Goal: Transaction & Acquisition: Purchase product/service

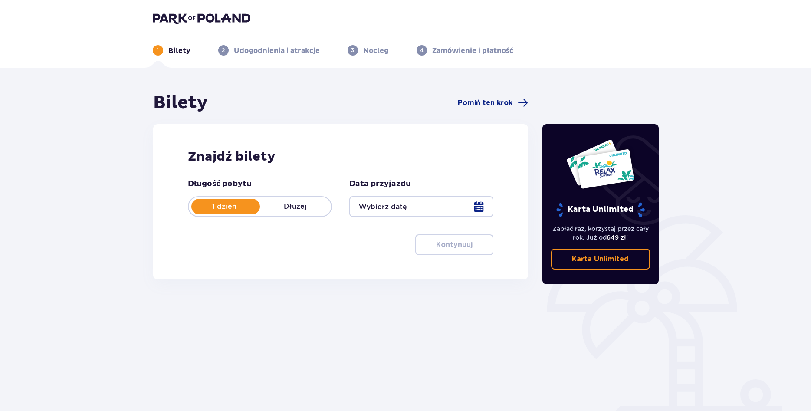
click at [474, 207] on div at bounding box center [421, 206] width 144 height 21
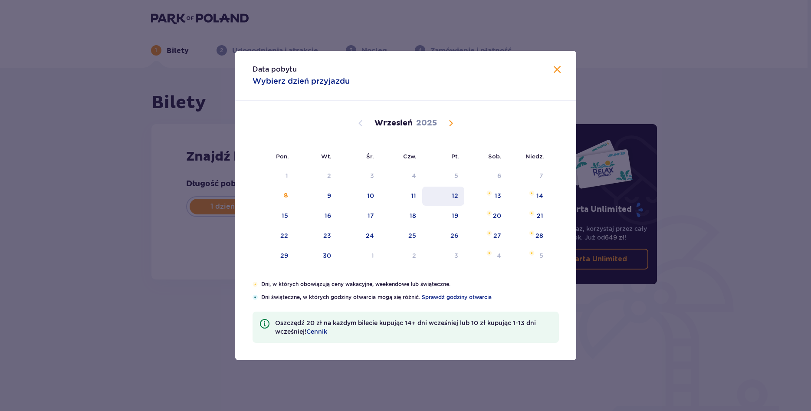
click at [456, 199] on div "12" at bounding box center [455, 195] width 7 height 9
type input "12.09.25"
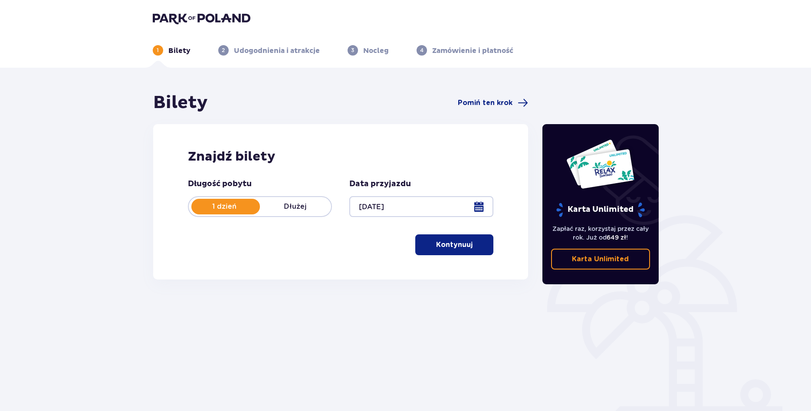
click at [462, 244] on p "Kontynuuj" at bounding box center [454, 245] width 36 height 10
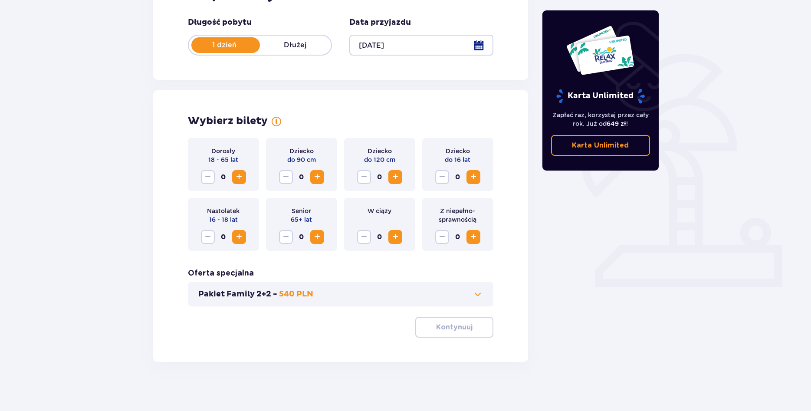
scroll to position [165, 0]
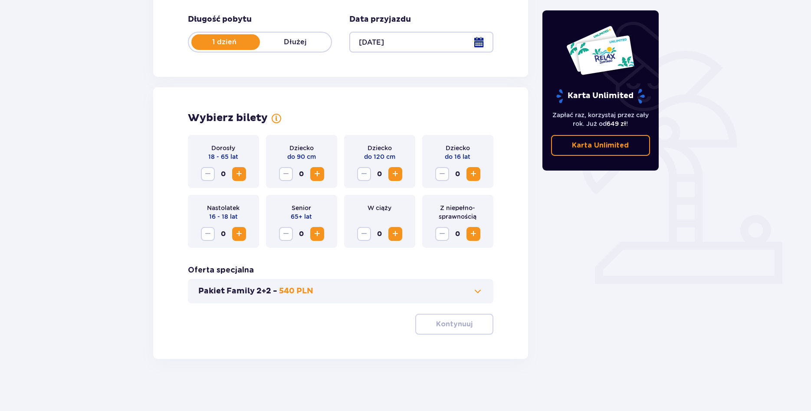
click at [237, 176] on span "Increase" at bounding box center [239, 174] width 10 height 10
drag, startPoint x: 435, startPoint y: 327, endPoint x: 461, endPoint y: 316, distance: 28.0
click at [436, 326] on p "Kontynuuj" at bounding box center [454, 324] width 36 height 10
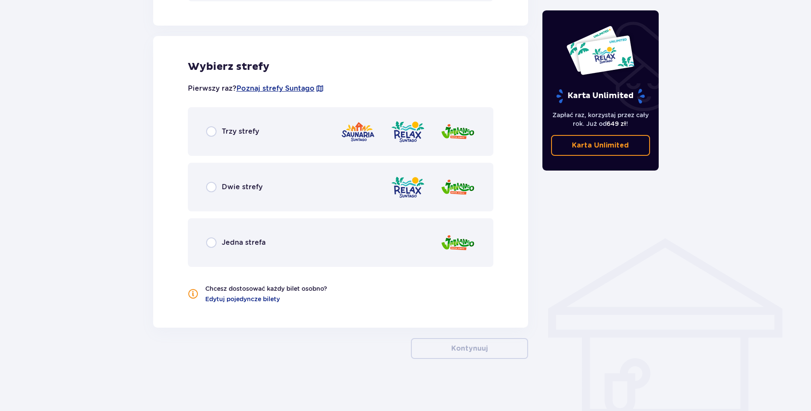
scroll to position [201, 0]
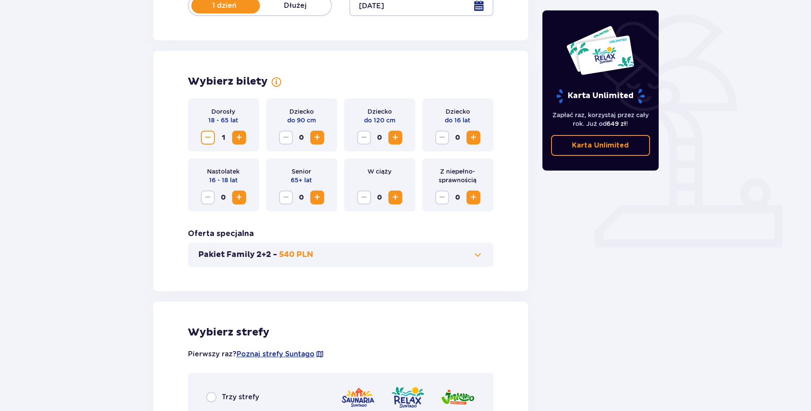
click at [481, 255] on span at bounding box center [478, 255] width 10 height 10
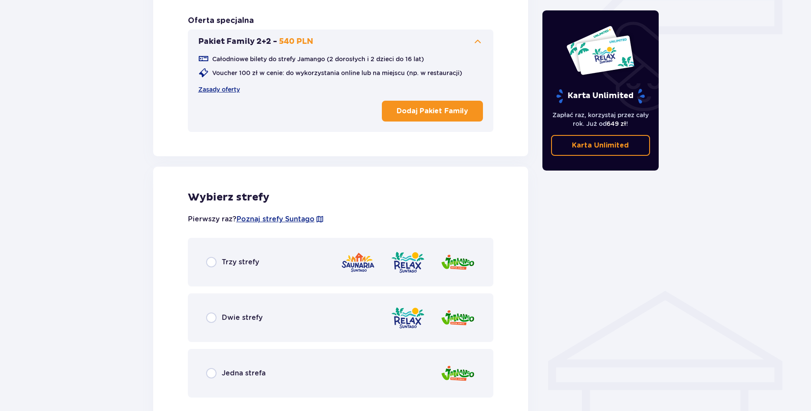
scroll to position [463, 0]
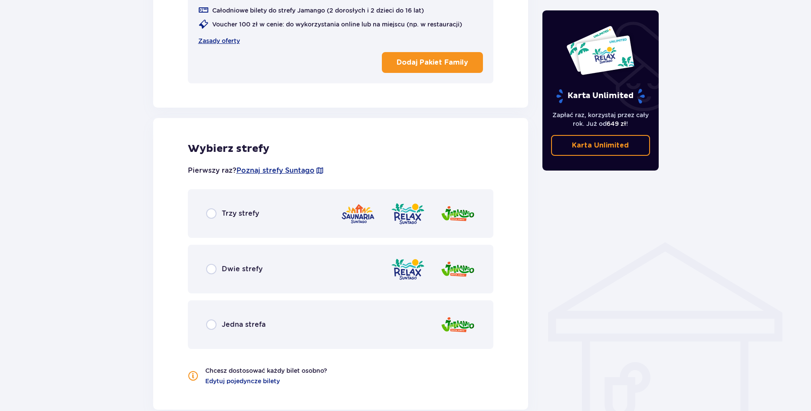
click at [343, 267] on div "Dwie strefy" at bounding box center [341, 269] width 306 height 49
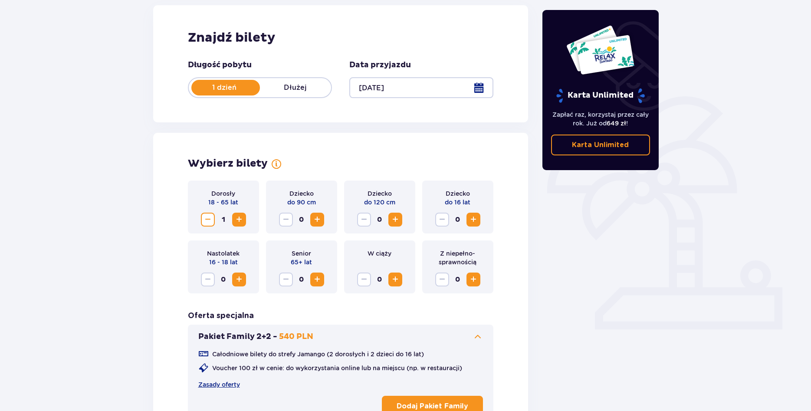
scroll to position [0, 0]
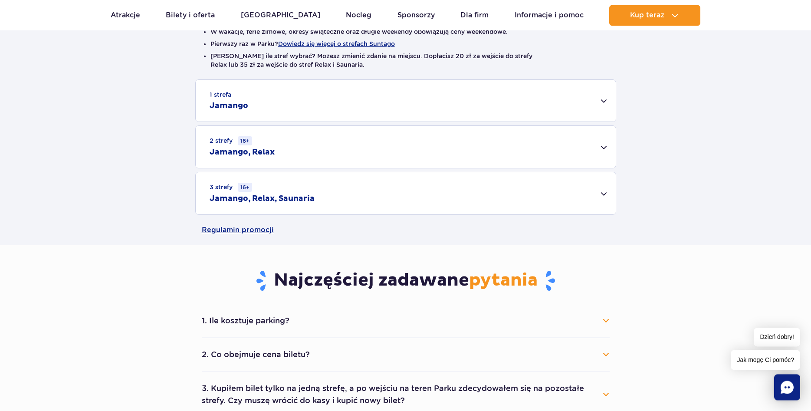
scroll to position [221, 0]
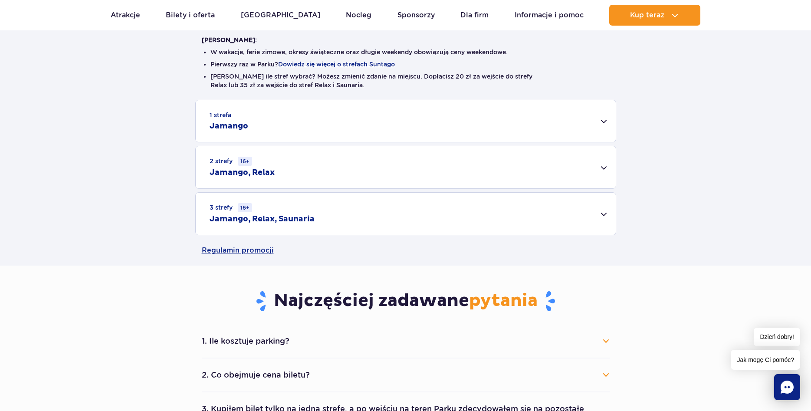
click at [605, 173] on div "2 strefy 16+ Jamango, Relax" at bounding box center [406, 167] width 420 height 42
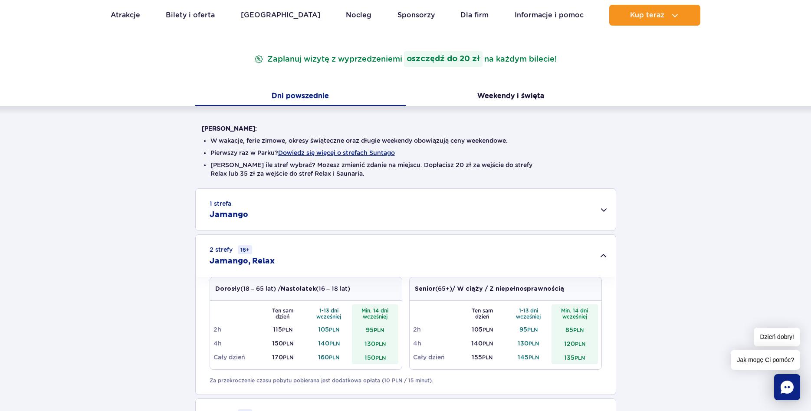
scroll to position [0, 0]
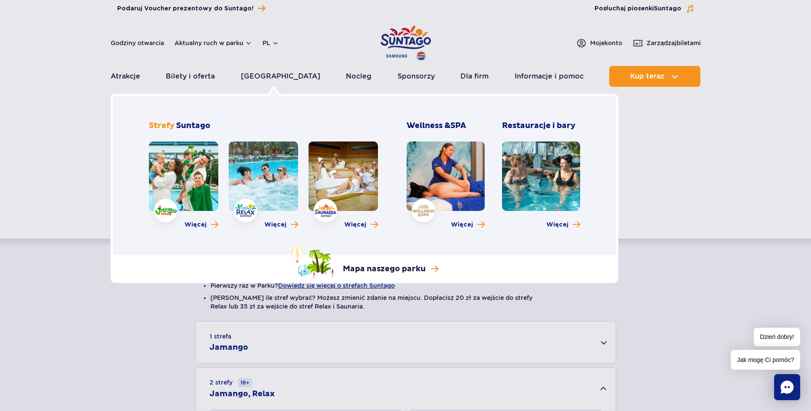
click at [257, 173] on link at bounding box center [263, 176] width 69 height 69
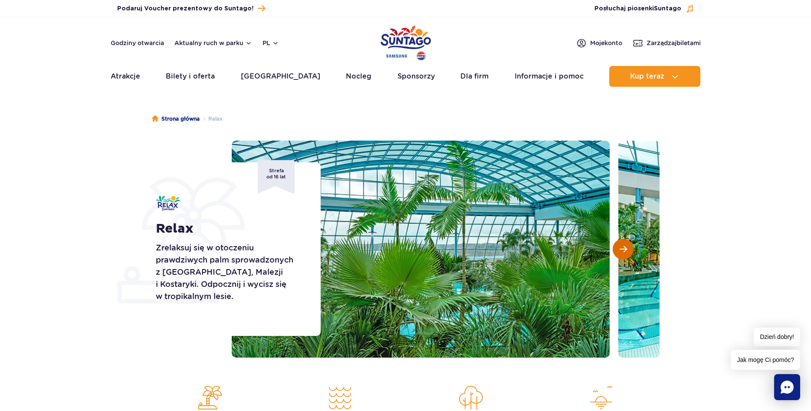
click at [615, 248] on button "Następny slajd" at bounding box center [623, 249] width 21 height 21
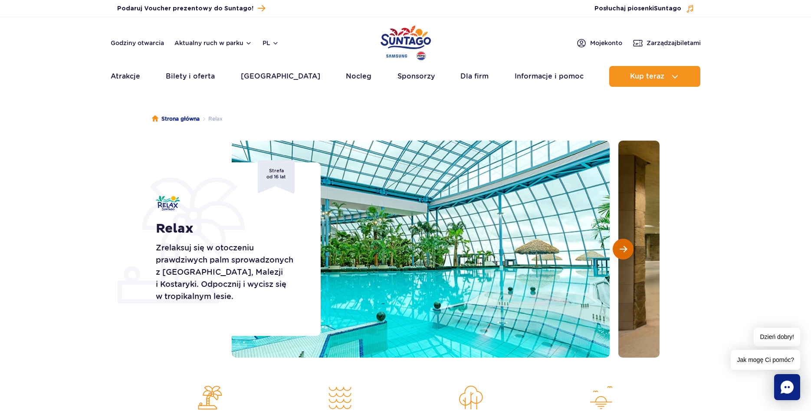
click at [615, 248] on button "Następny slajd" at bounding box center [623, 249] width 21 height 21
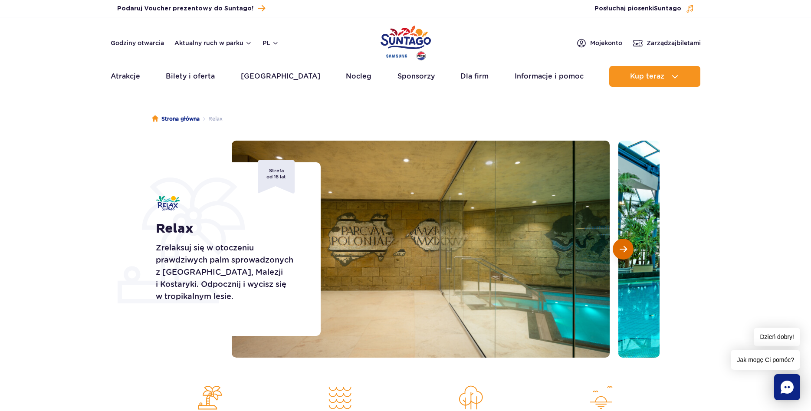
click at [615, 248] on button "Następny slajd" at bounding box center [623, 249] width 21 height 21
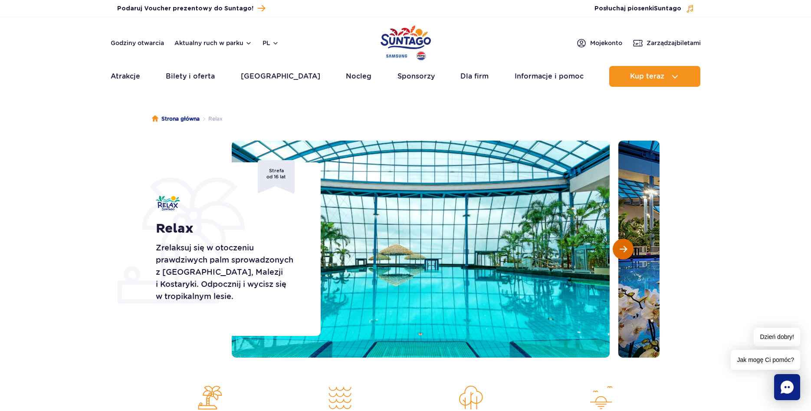
click at [615, 248] on button "Następny slajd" at bounding box center [623, 249] width 21 height 21
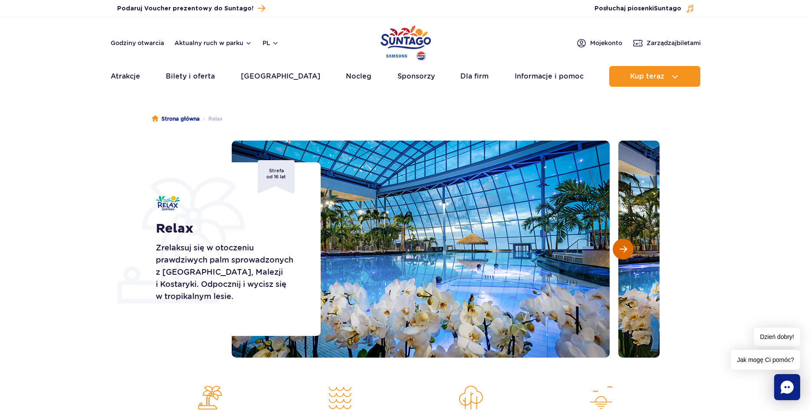
click at [615, 248] on button "Następny slajd" at bounding box center [623, 249] width 21 height 21
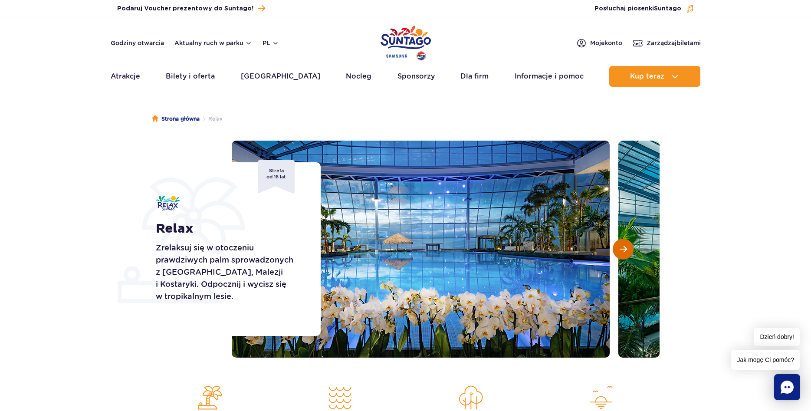
click at [615, 248] on button "Następny slajd" at bounding box center [623, 249] width 21 height 21
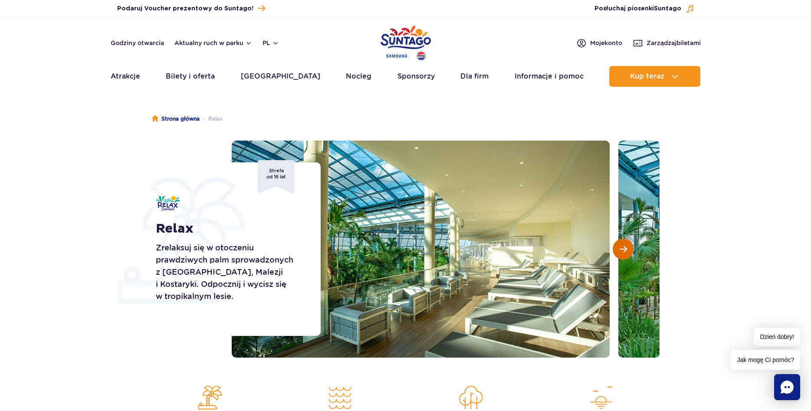
click at [615, 248] on button "Następny slajd" at bounding box center [623, 249] width 21 height 21
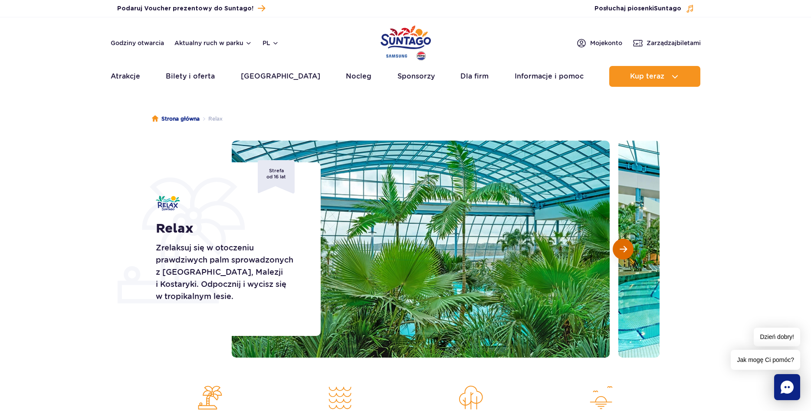
click at [615, 248] on button "Następny slajd" at bounding box center [623, 249] width 21 height 21
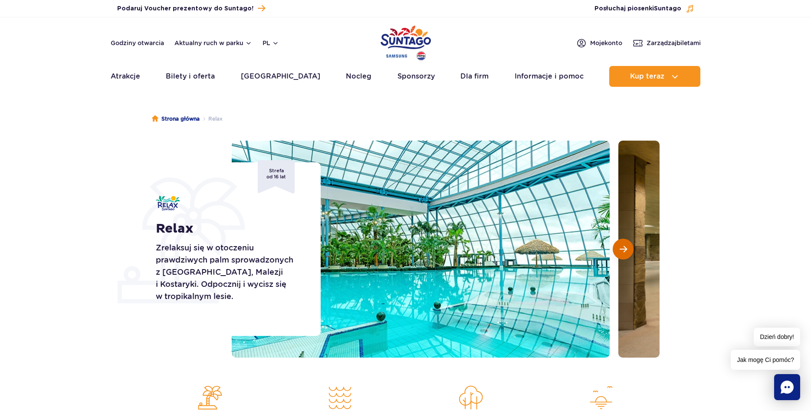
click at [615, 248] on button "Następny slajd" at bounding box center [623, 249] width 21 height 21
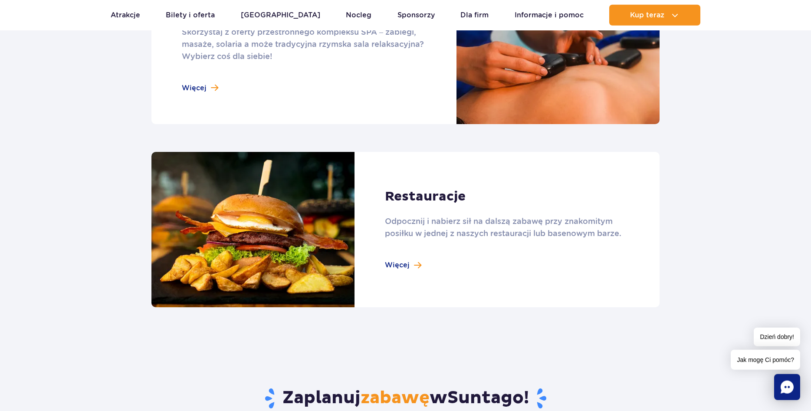
scroll to position [1018, 0]
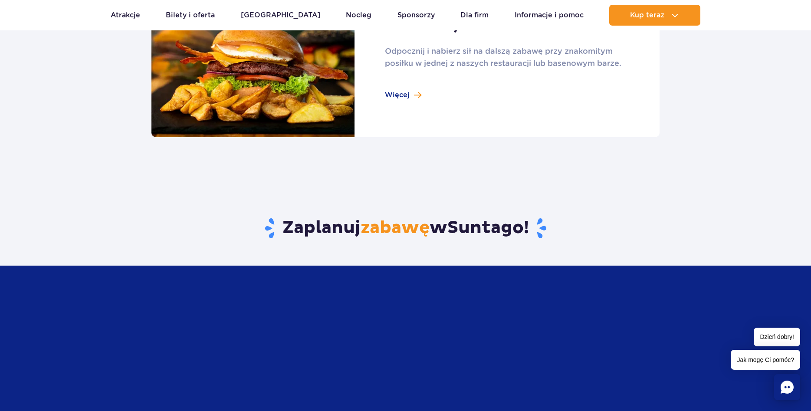
click at [409, 95] on link at bounding box center [405, 60] width 508 height 156
